Goal: Task Accomplishment & Management: Use online tool/utility

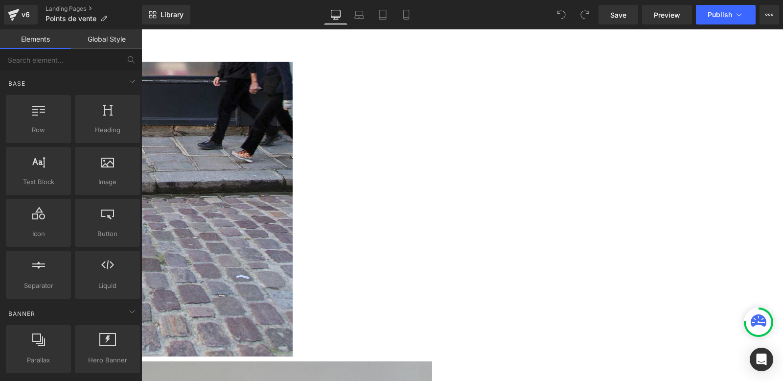
scroll to position [435, 0]
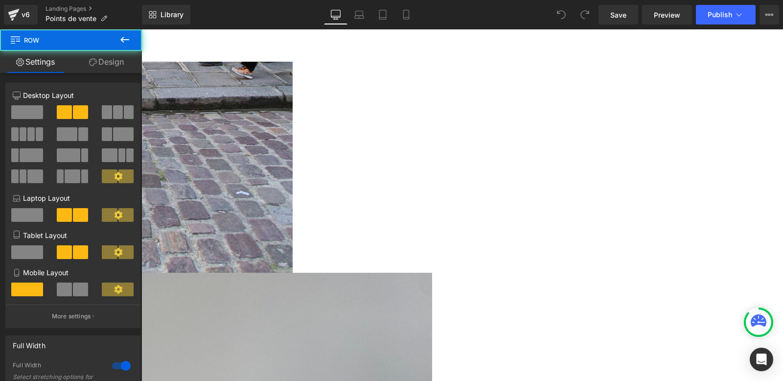
drag, startPoint x: 473, startPoint y: 62, endPoint x: 474, endPoint y: 49, distance: 12.8
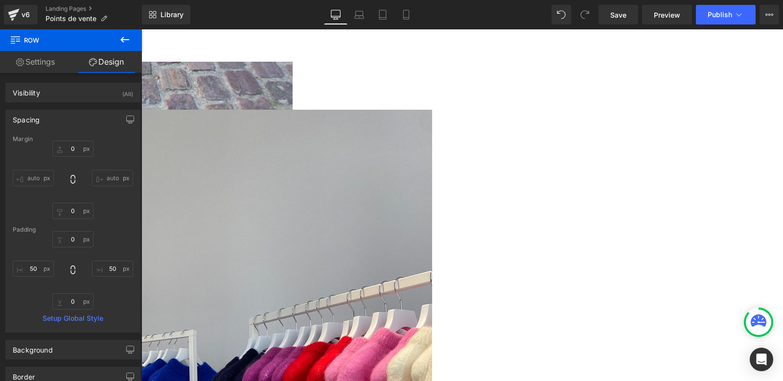
scroll to position [599, 0]
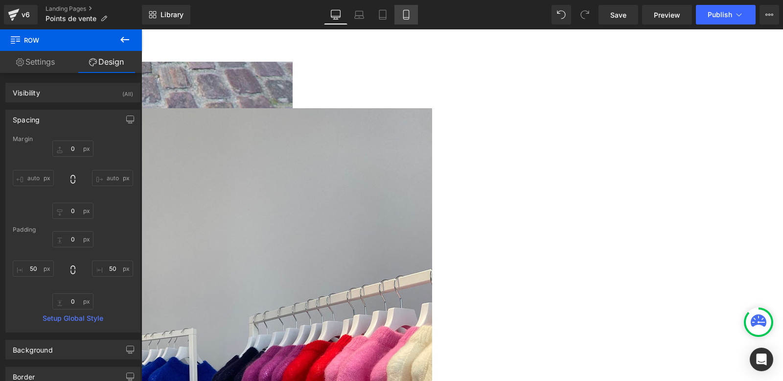
click at [402, 16] on icon at bounding box center [407, 15] width 10 height 10
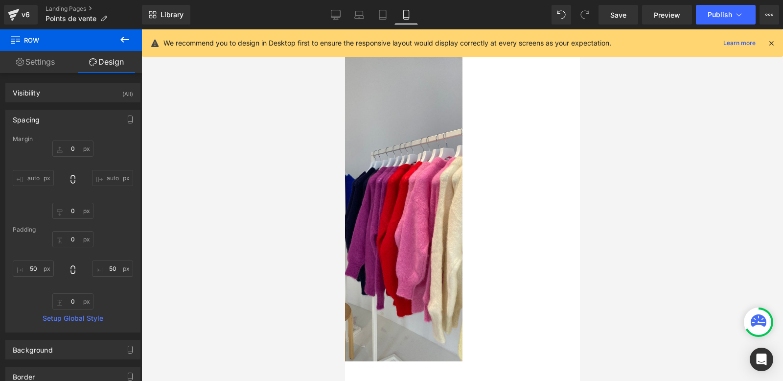
type input "0"
type input "20"
type input "0"
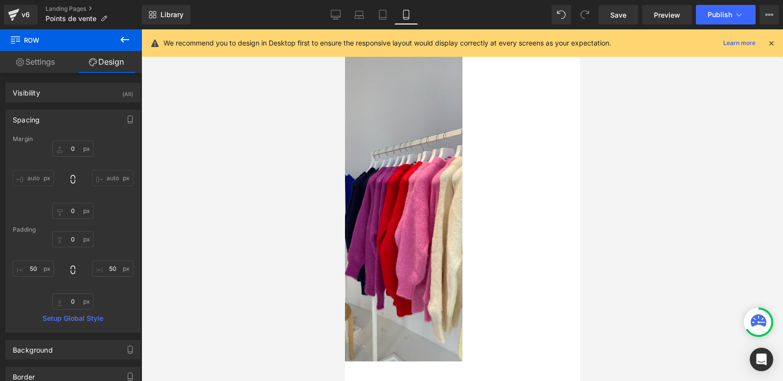
type input "0"
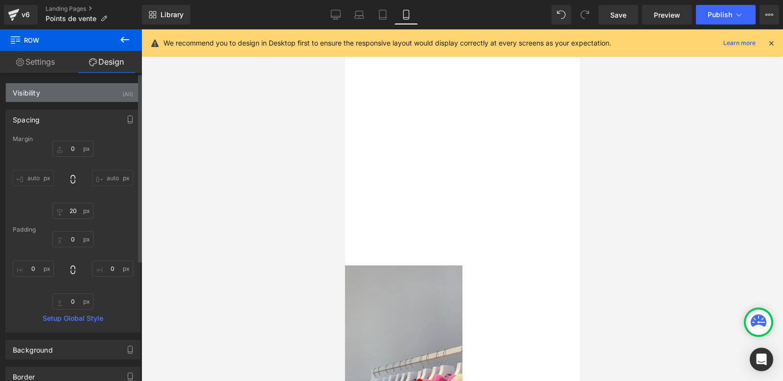
click at [75, 92] on div "Visibility (All)" at bounding box center [73, 92] width 134 height 19
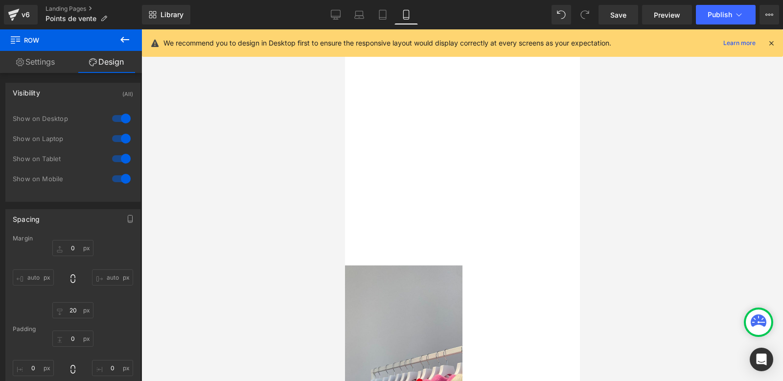
click at [345, 29] on icon at bounding box center [345, 29] width 0 height 0
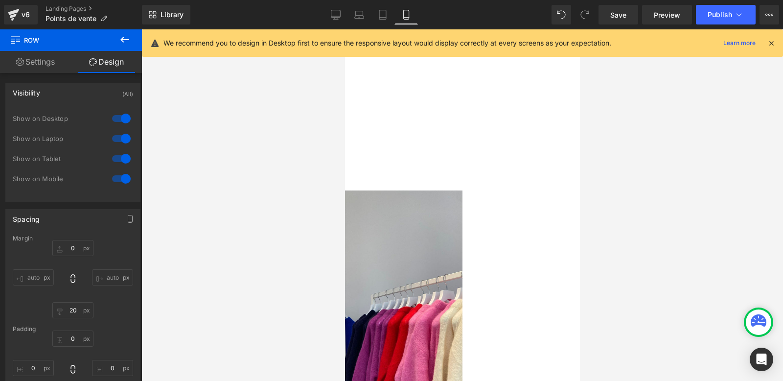
scroll to position [409, 0]
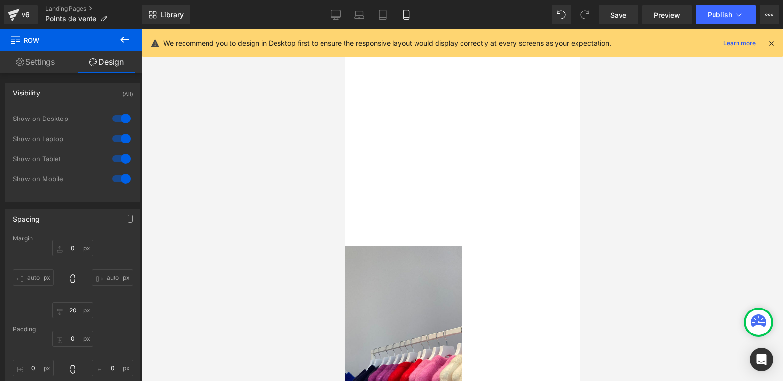
click at [345, 29] on span "Row" at bounding box center [345, 29] width 0 height 0
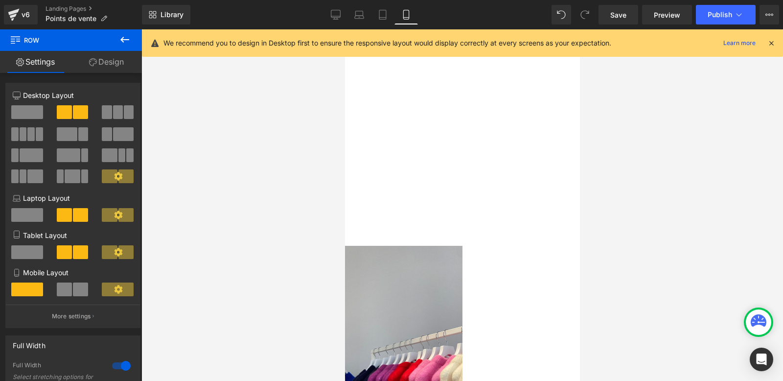
click at [103, 65] on link "Design" at bounding box center [106, 62] width 71 height 22
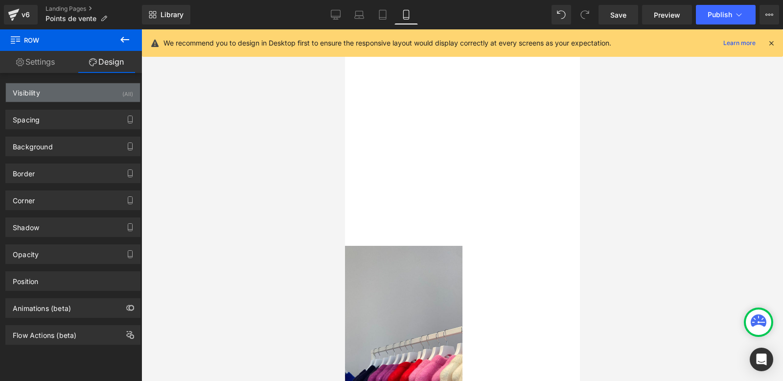
click at [45, 90] on div "Visibility (All)" at bounding box center [73, 92] width 134 height 19
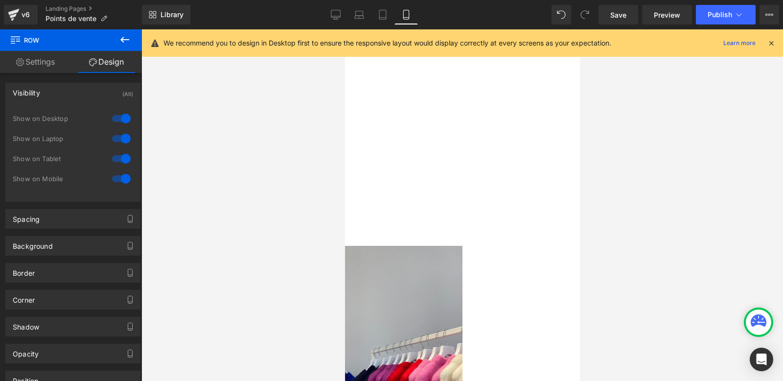
click at [115, 179] on div at bounding box center [122, 179] width 24 height 16
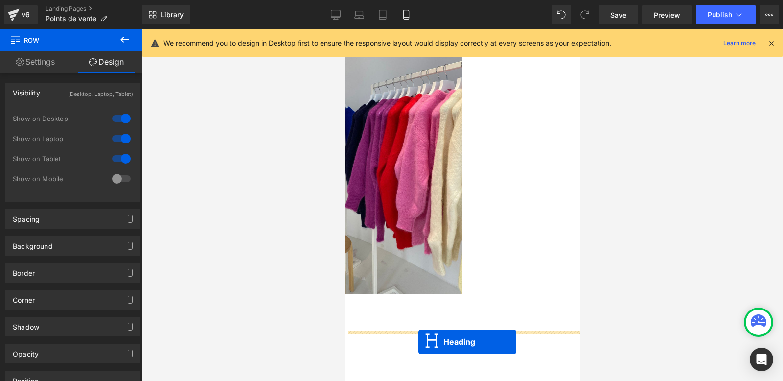
scroll to position [694, 0]
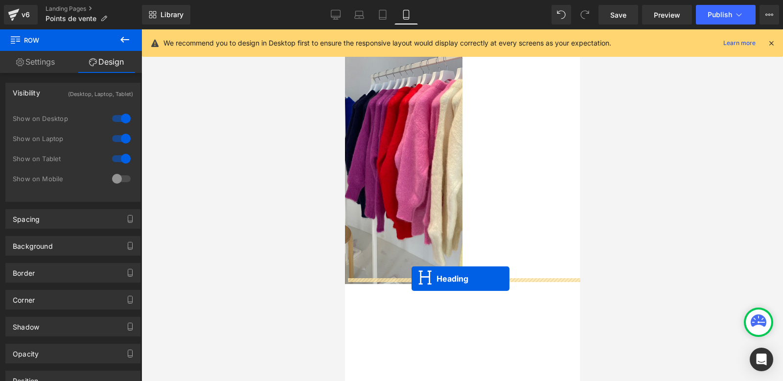
drag, startPoint x: 436, startPoint y: 132, endPoint x: 412, endPoint y: 279, distance: 148.9
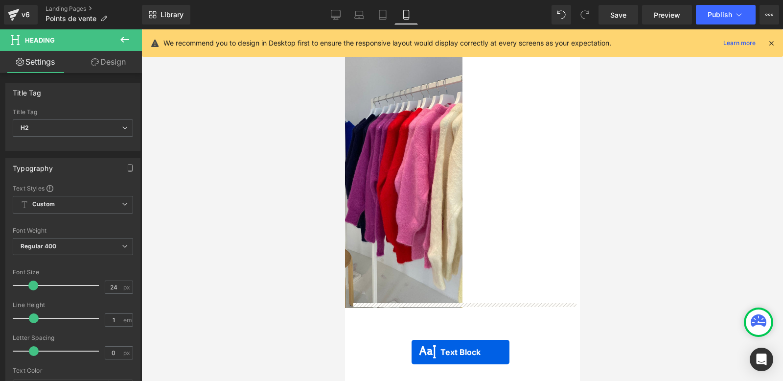
scroll to position [725, 0]
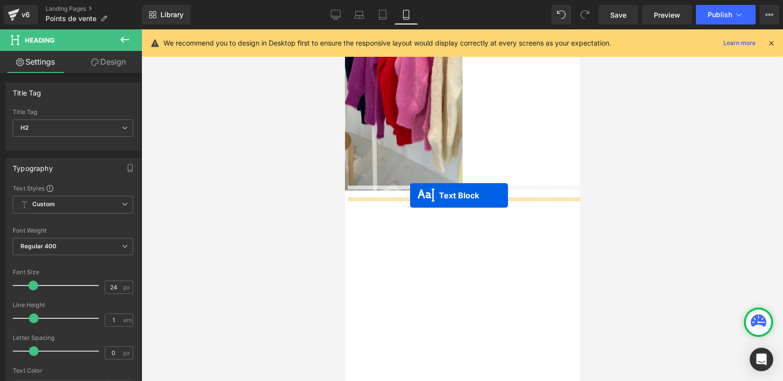
drag, startPoint x: 436, startPoint y: 214, endPoint x: 410, endPoint y: 195, distance: 31.5
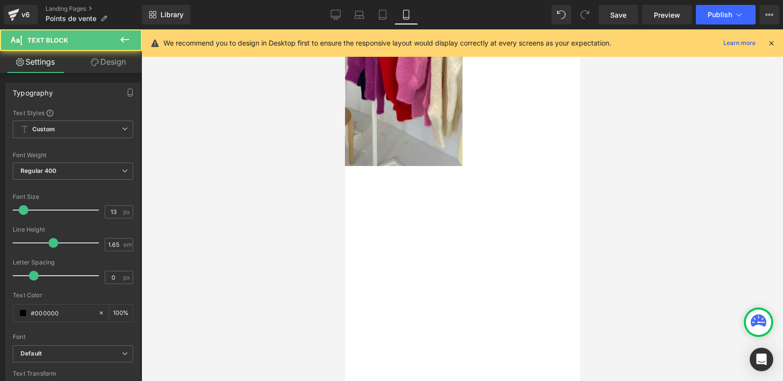
scroll to position [700, 0]
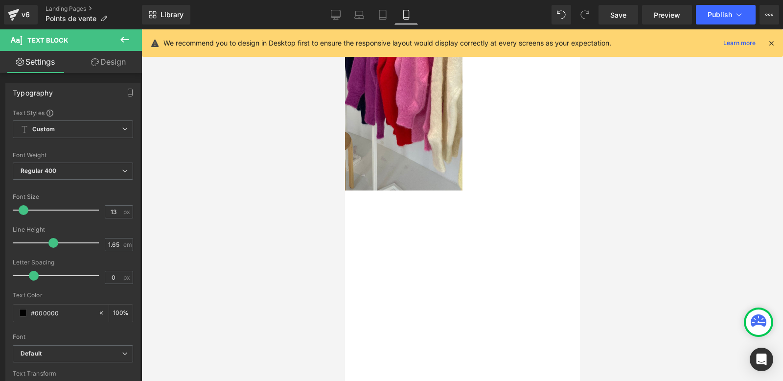
click at [310, 190] on font "Rive gauche" at bounding box center [268, 195] width 83 height 13
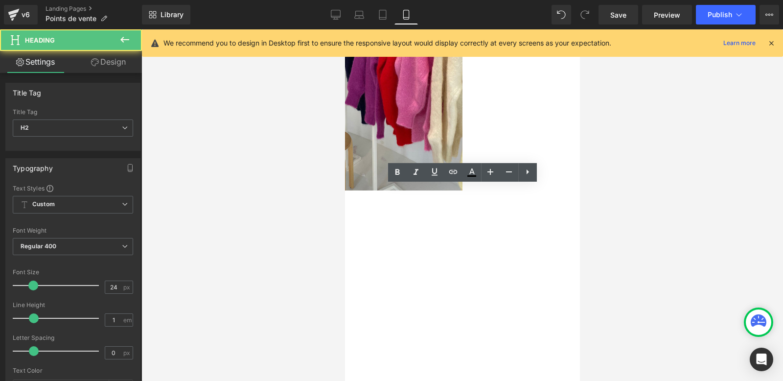
click at [310, 190] on font "Rive gauche" at bounding box center [268, 195] width 83 height 13
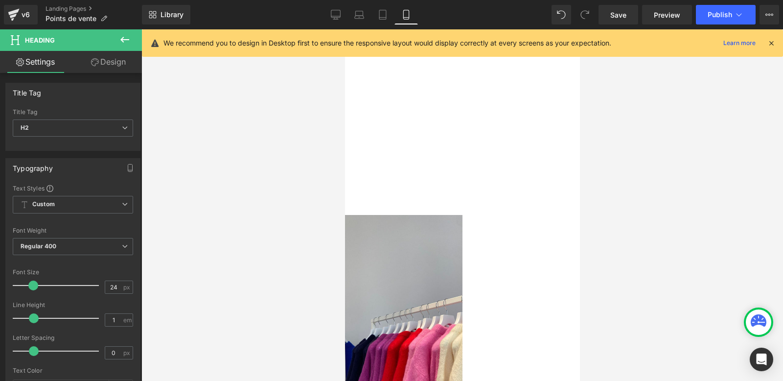
scroll to position [352, 0]
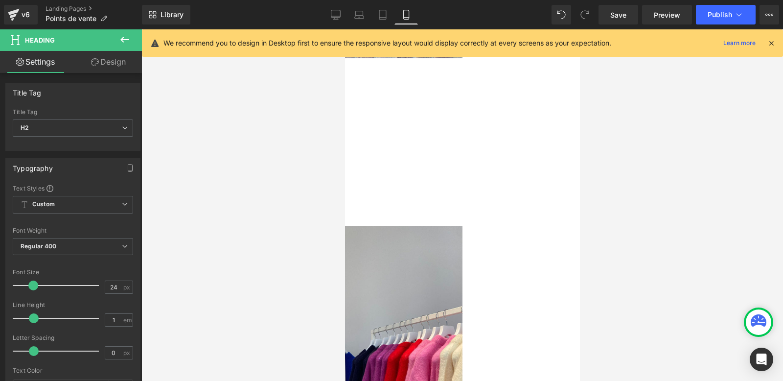
click at [345, 29] on icon at bounding box center [345, 29] width 0 height 0
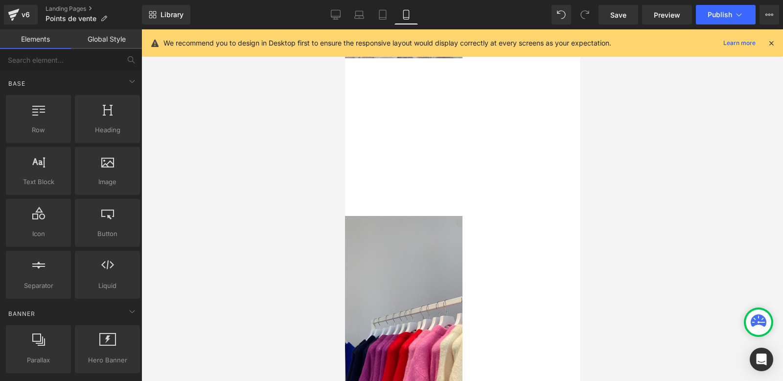
click at [345, 29] on icon at bounding box center [345, 29] width 0 height 0
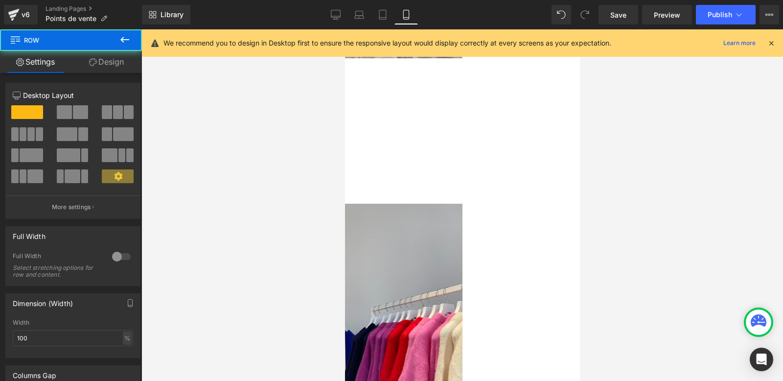
drag, startPoint x: 416, startPoint y: 222, endPoint x: 416, endPoint y: 204, distance: 17.6
click at [416, 204] on div "Row" at bounding box center [344, 195] width 235 height 17
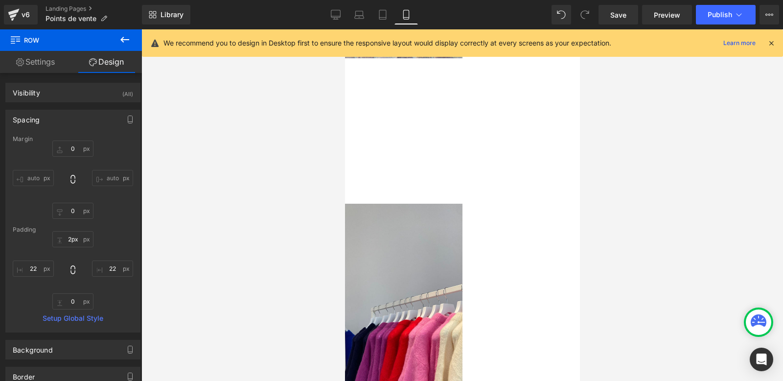
type input "0px"
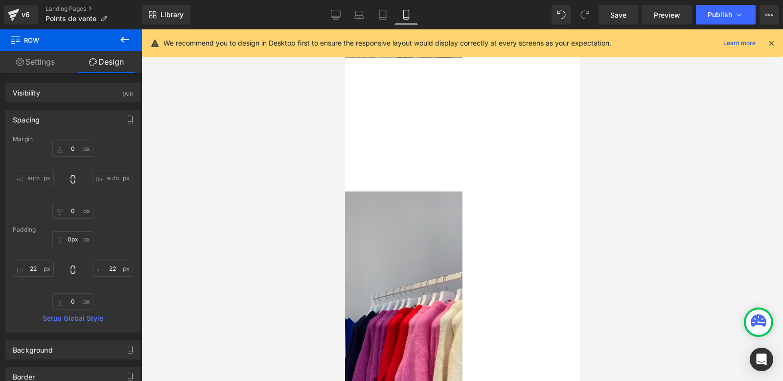
drag, startPoint x: 429, startPoint y: 192, endPoint x: 429, endPoint y: 170, distance: 22.0
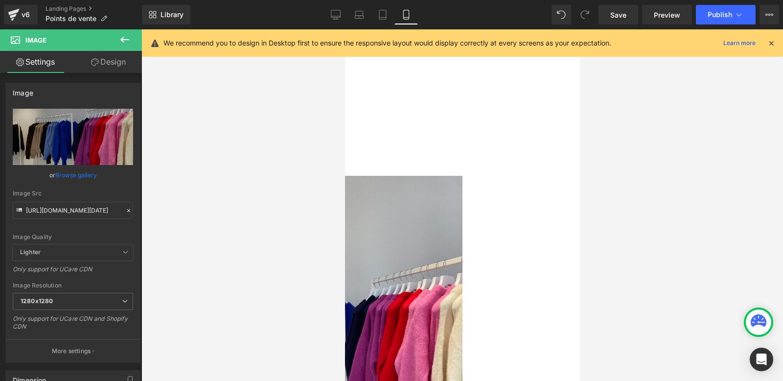
scroll to position [382, 0]
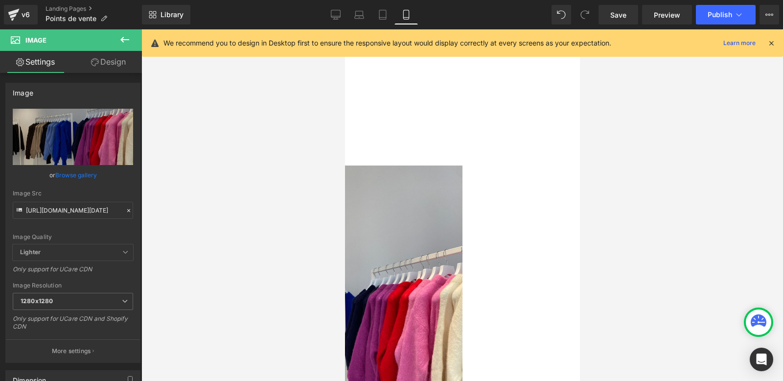
click at [345, 29] on icon at bounding box center [345, 29] width 0 height 0
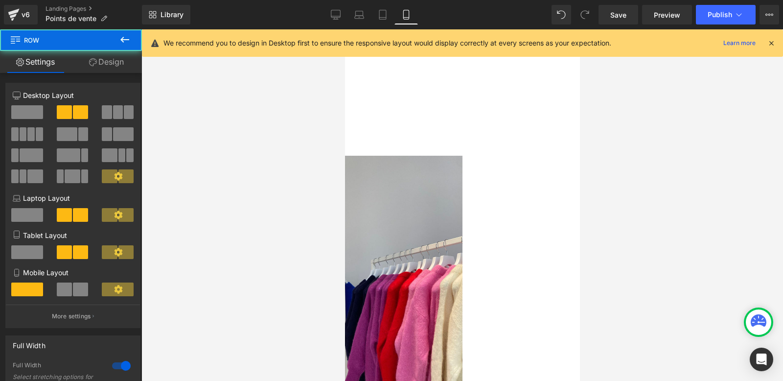
drag, startPoint x: 456, startPoint y: 135, endPoint x: 455, endPoint y: 121, distance: 13.7
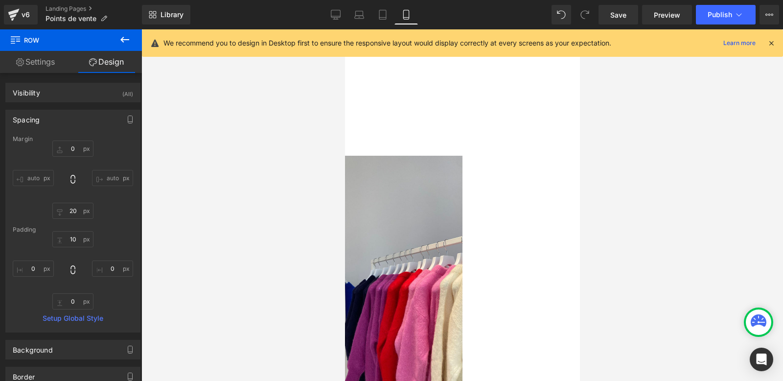
click at [345, 29] on link at bounding box center [345, 29] width 0 height 0
click at [451, 125] on p at bounding box center [344, 123] width 213 height 10
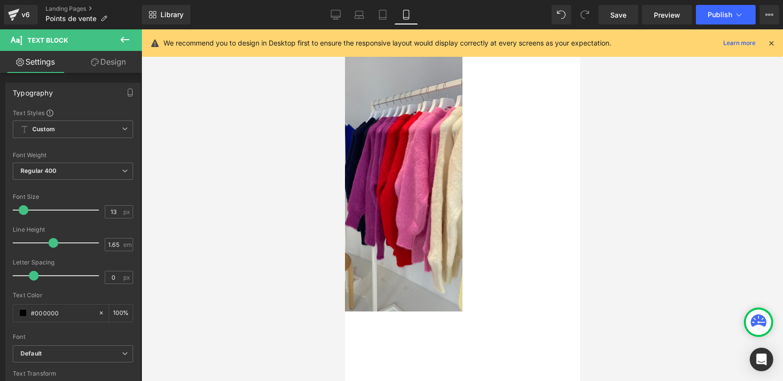
scroll to position [410, 0]
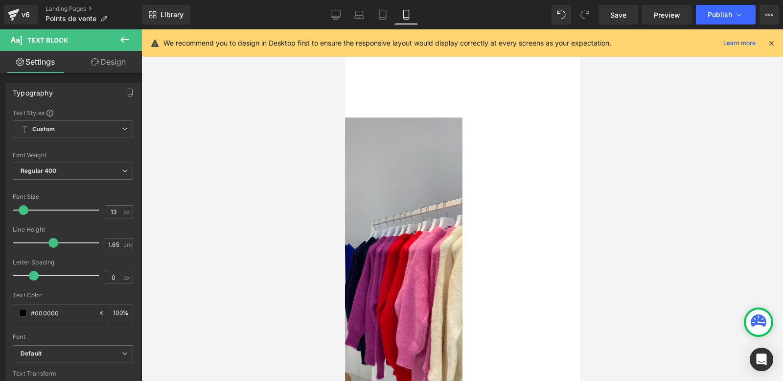
click at [345, 29] on span "Row" at bounding box center [345, 29] width 0 height 0
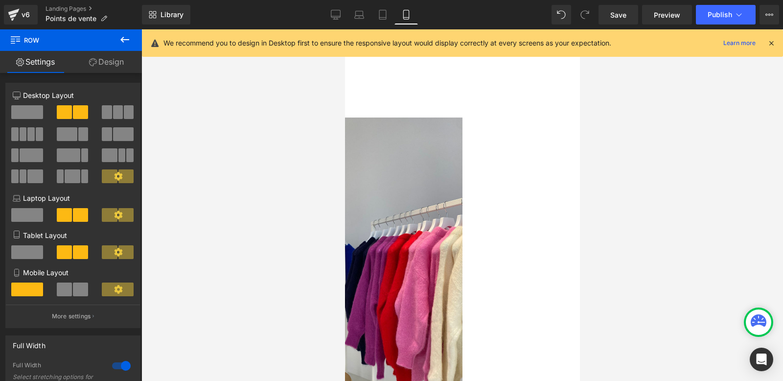
click at [98, 66] on link "Design" at bounding box center [106, 62] width 71 height 22
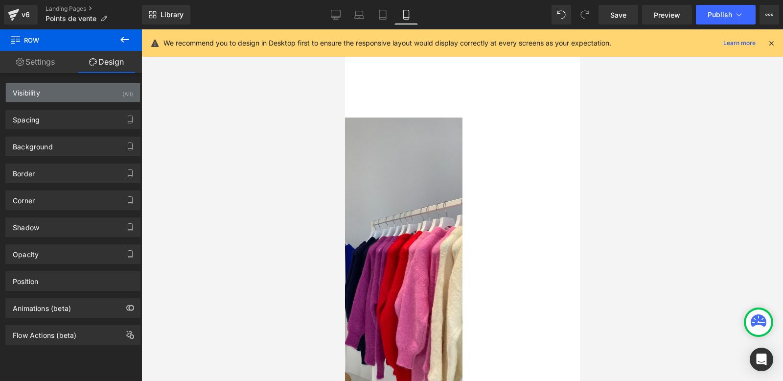
click at [68, 95] on div "Visibility (All)" at bounding box center [73, 92] width 134 height 19
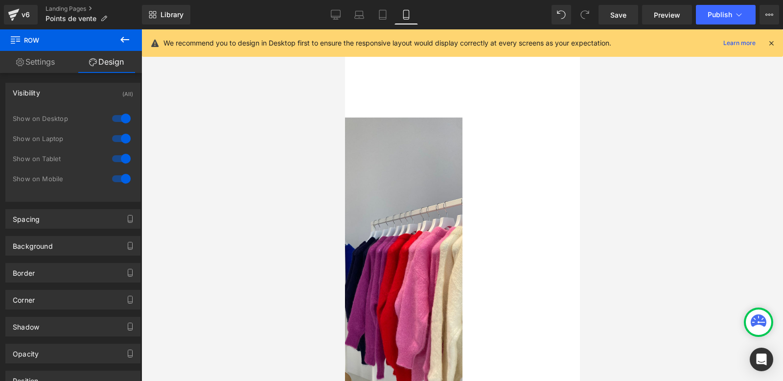
click at [115, 117] on div at bounding box center [122, 119] width 24 height 16
click at [115, 136] on div at bounding box center [122, 139] width 24 height 16
click at [116, 158] on div at bounding box center [122, 159] width 24 height 16
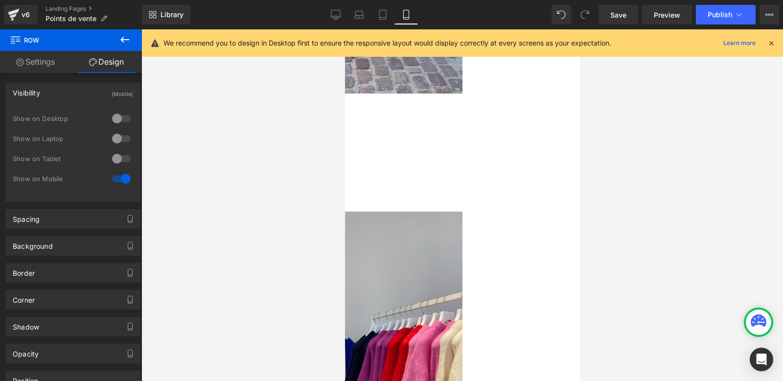
scroll to position [293, 0]
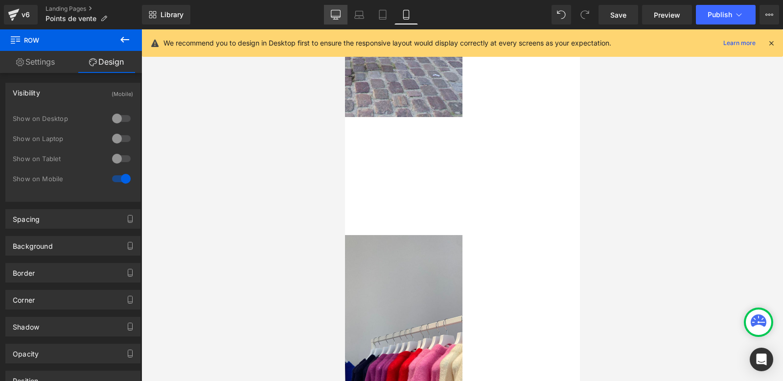
click at [338, 14] on icon at bounding box center [336, 15] width 10 height 10
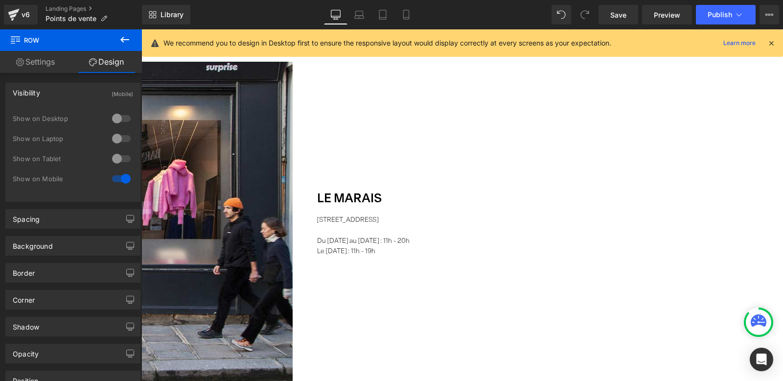
scroll to position [2, 0]
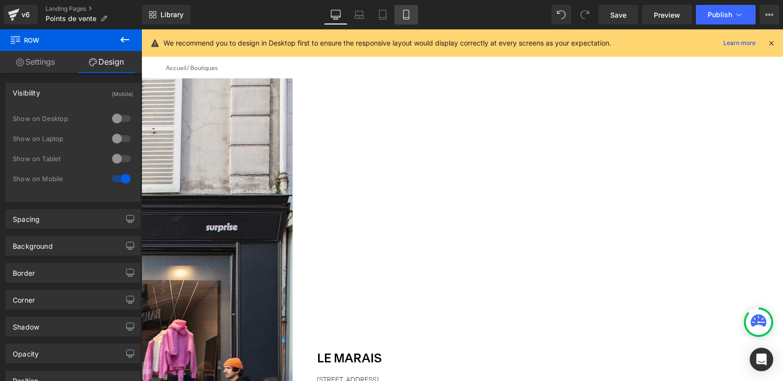
click at [405, 10] on icon at bounding box center [405, 14] width 5 height 9
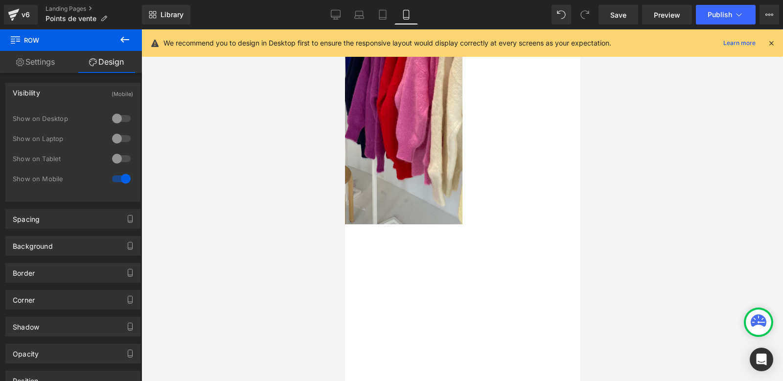
scroll to position [659, 0]
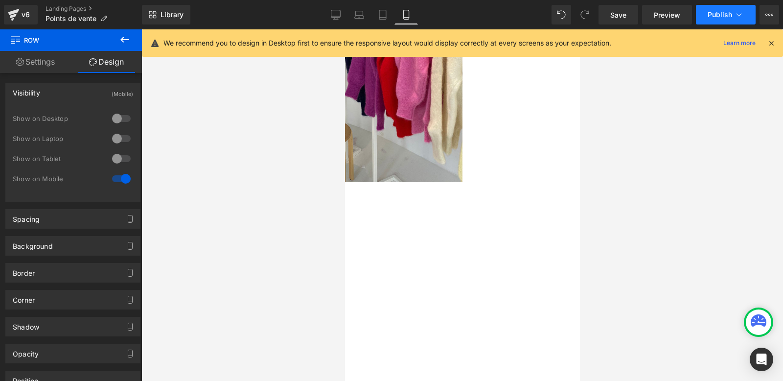
click at [721, 14] on span "Publish" at bounding box center [720, 15] width 24 height 8
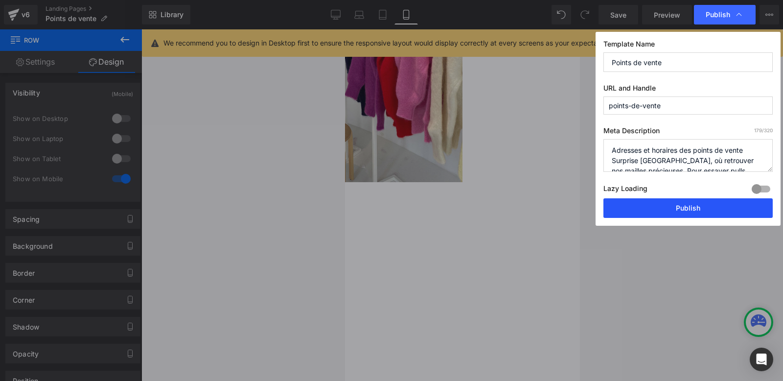
click at [651, 208] on button "Publish" at bounding box center [688, 208] width 169 height 20
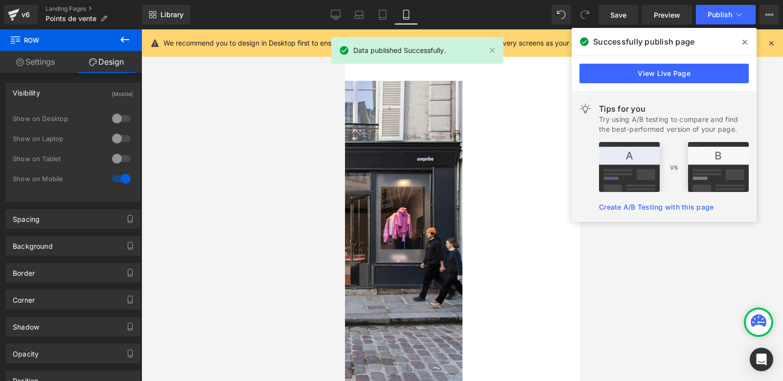
click at [746, 39] on icon at bounding box center [745, 42] width 5 height 8
